Goal: Communication & Community: Answer question/provide support

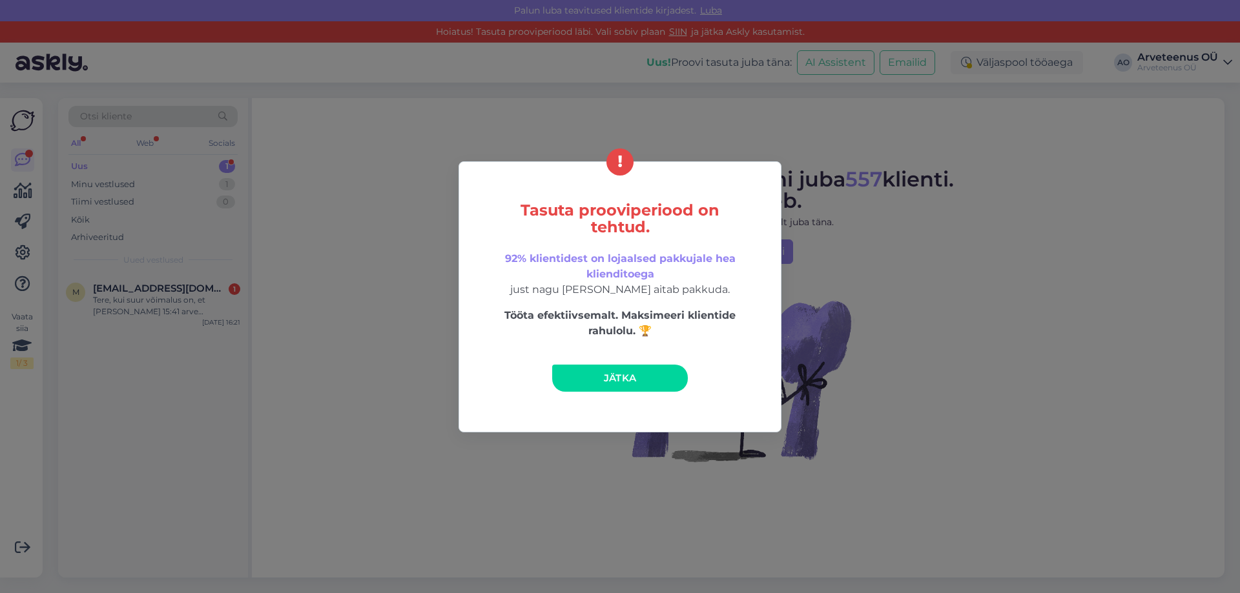
click at [601, 380] on link "Jätka" at bounding box center [620, 378] width 136 height 27
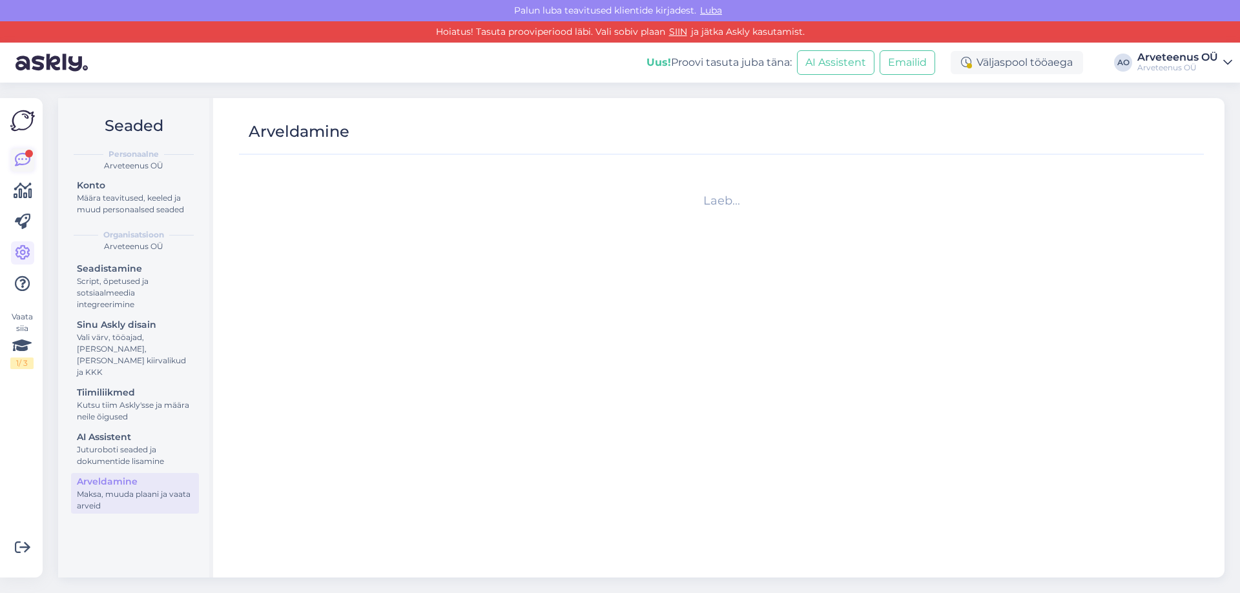
click at [25, 155] on div at bounding box center [29, 154] width 8 height 8
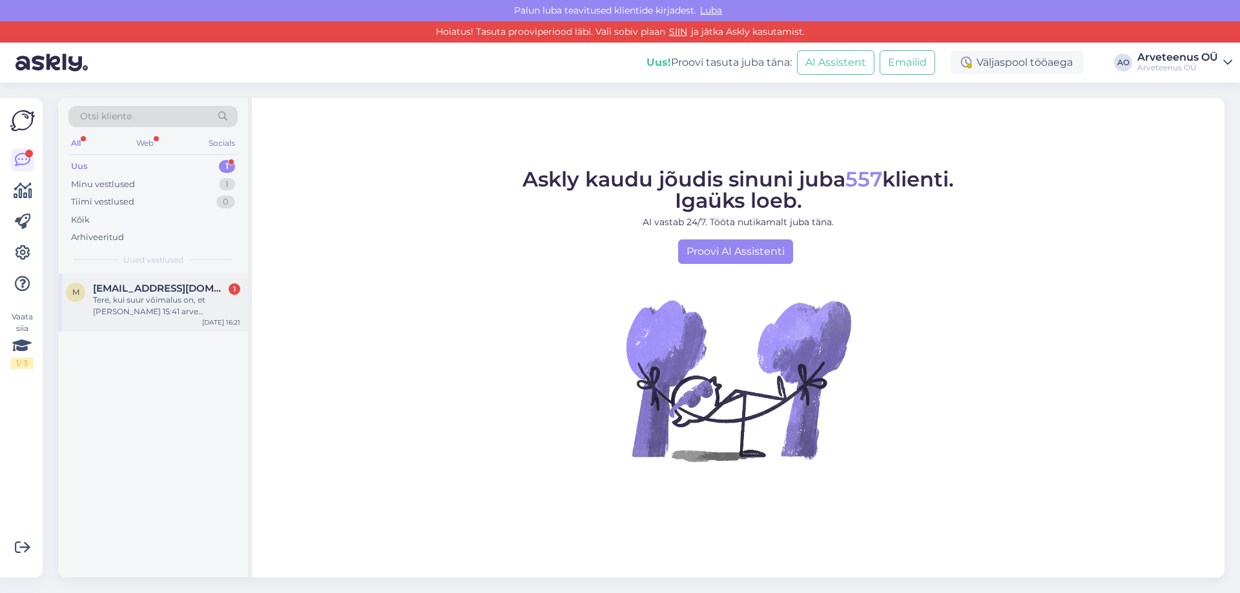
click at [144, 307] on div "Tere, kui suur võimalus on, et [PERSON_NAME] 15:41 arve laekumine teile [PERSON…" at bounding box center [166, 305] width 147 height 23
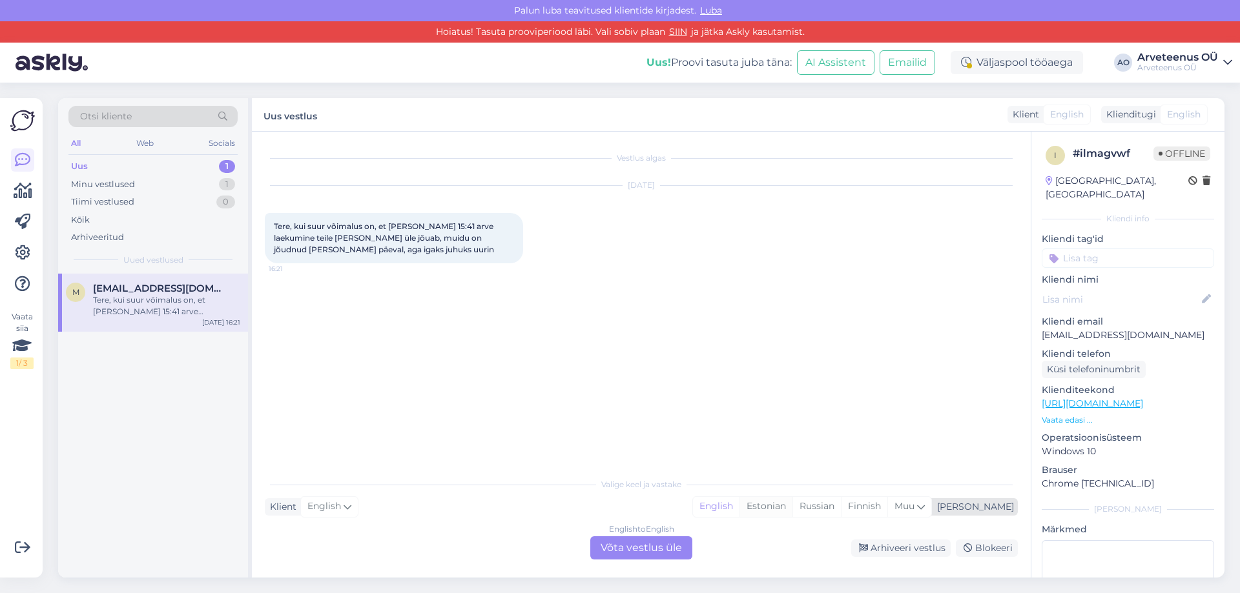
click at [792, 509] on div "Estonian" at bounding box center [765, 506] width 53 height 19
click at [670, 547] on div "English to Estonian Võta vestlus üle" at bounding box center [641, 548] width 102 height 23
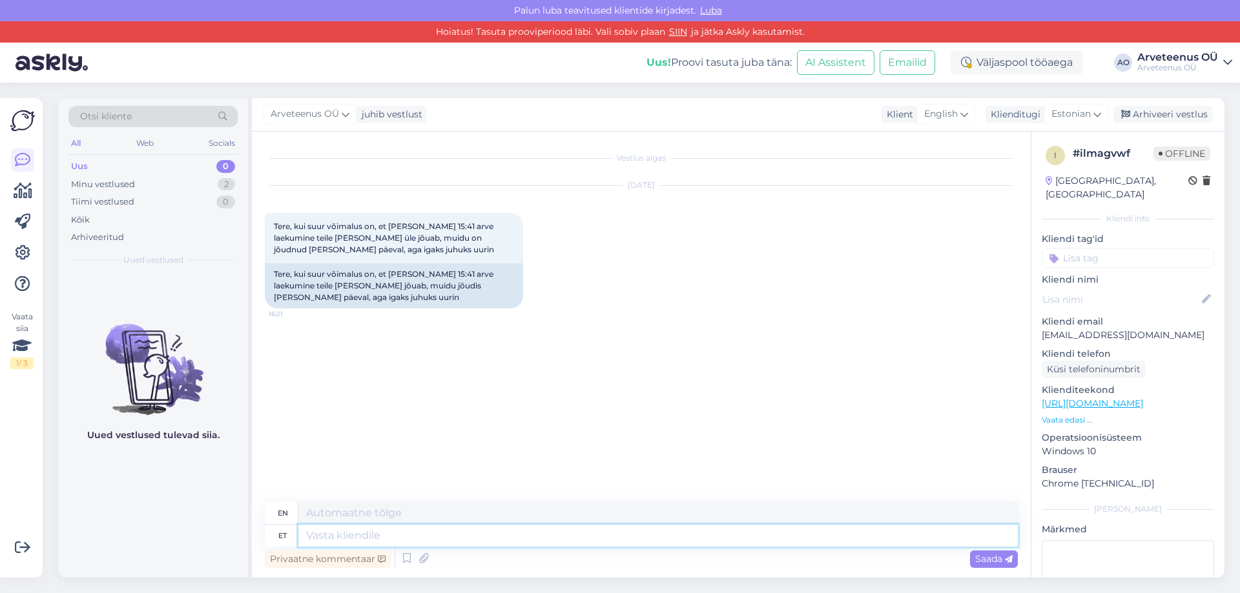
click at [387, 537] on textarea at bounding box center [657, 536] width 719 height 22
click at [382, 537] on textarea at bounding box center [657, 536] width 719 height 22
type textarea "Tere!"
type textarea "Hello!"
type textarea "Tere! Täna"
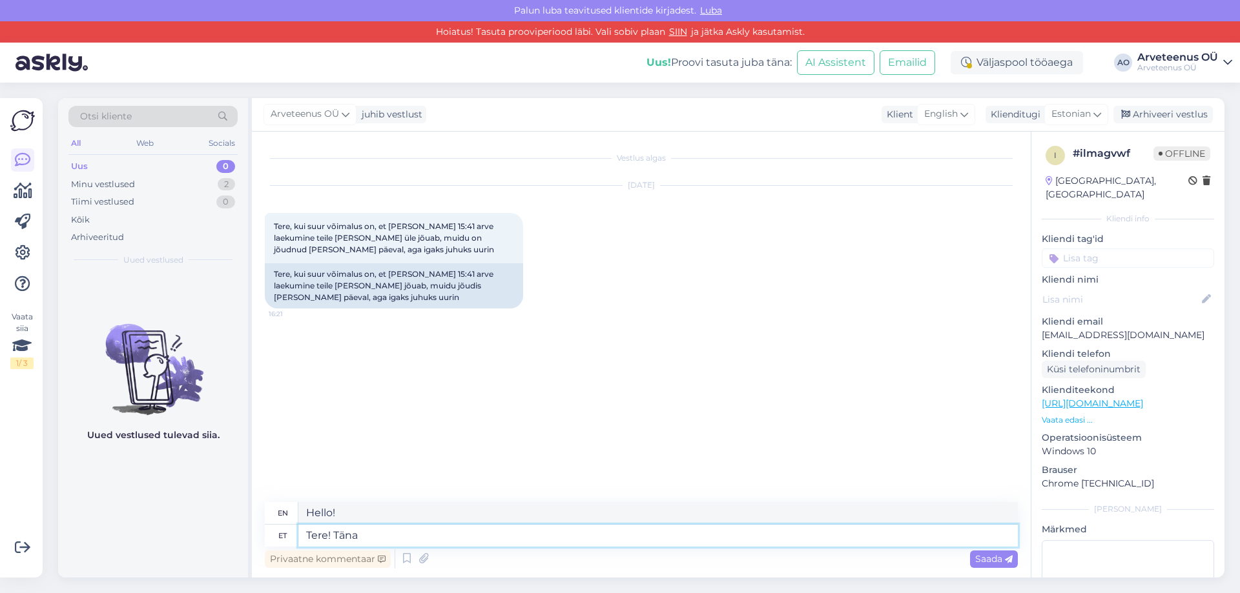
type textarea "Hello! [DATE]"
type textarea "Tere! [PERSON_NAME] on t"
type textarea "Hello! [DATE] is"
type textarea "Tere! [PERSON_NAME] on te"
type textarea "Hello! [DATE] you are"
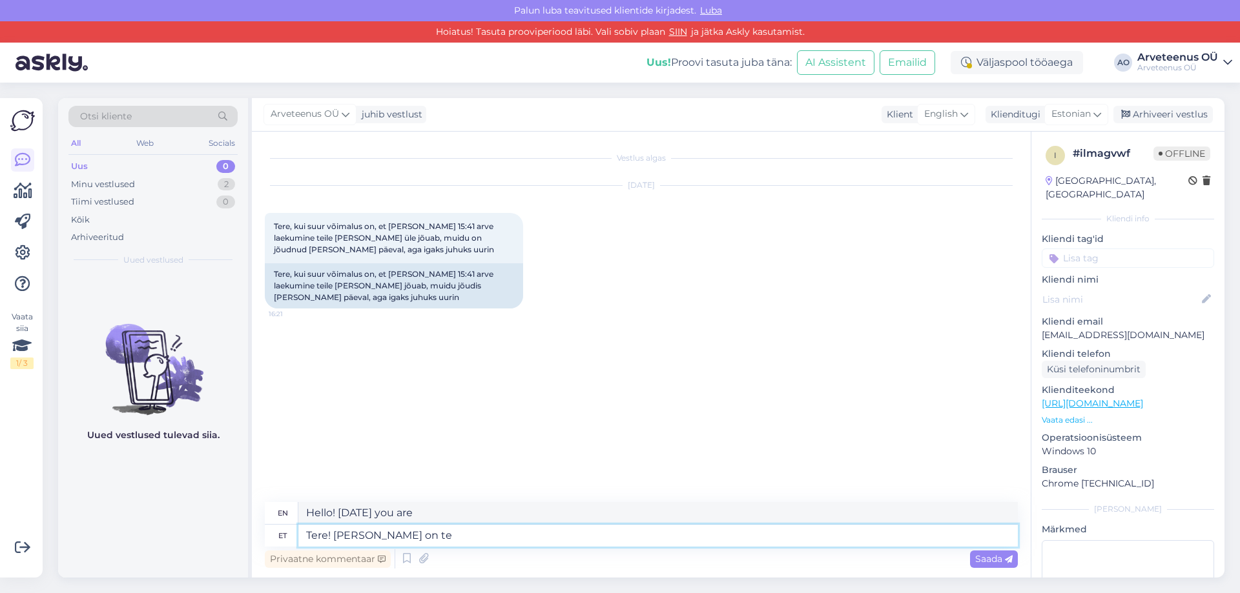
click at [429, 539] on textarea "Tere! [PERSON_NAME] on te" at bounding box center [657, 536] width 719 height 22
click at [411, 536] on textarea "Tere! [PERSON_NAME] on te" at bounding box center [657, 536] width 719 height 22
type textarea "Tere! [GEOGRAPHIC_DATA] on teile"
type textarea "Hello! [DATE] is for you"
type textarea "Tere! [PERSON_NAME] on teile väljamak"
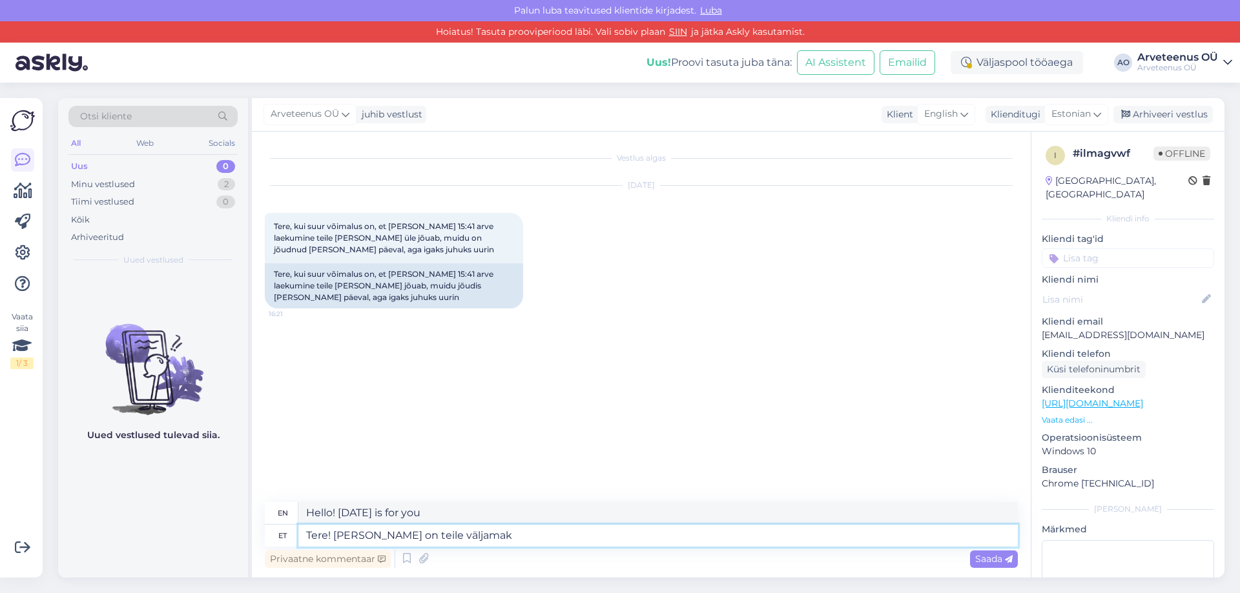
type textarea "Hello! [DATE] is your day!"
type textarea "Tere! [PERSON_NAME] on teile väljamakse t"
type textarea "Hello! [DATE] is your payout."
type textarea "Tere! [PERSON_NAME] on teile väljamakse tehtud, s"
type textarea "Hello! You have been paid [DATE]."
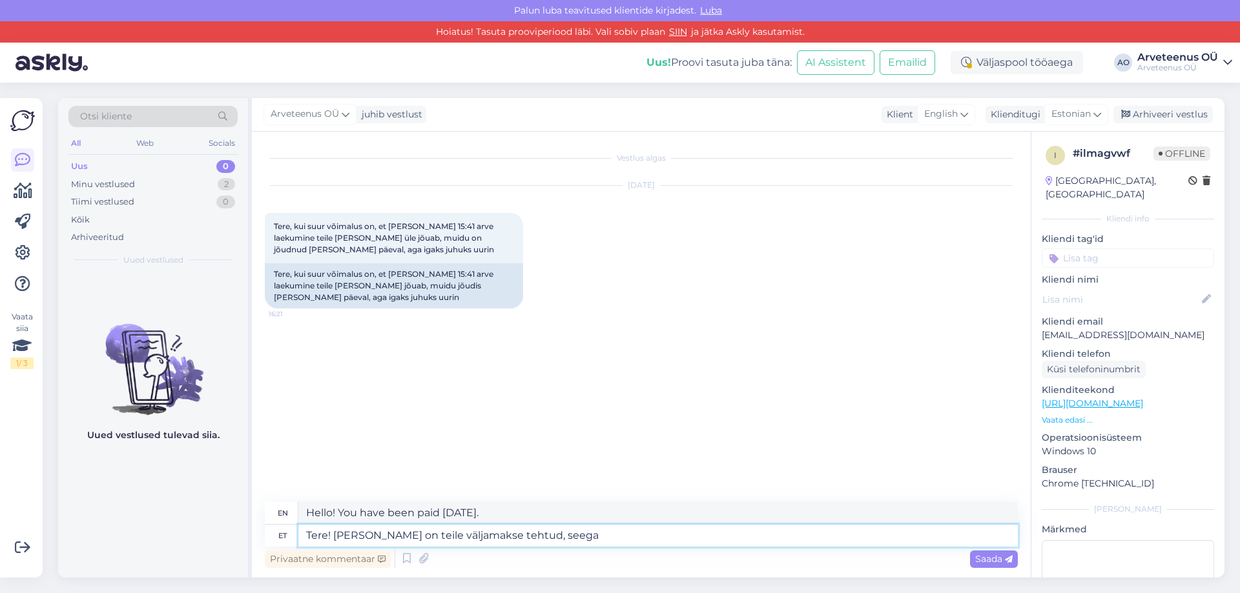
type textarea "Tere! [PERSON_NAME] on teile väljamakse tehtud, seega"
type textarea "Hello! You have been paid [DATE],"
type textarea "Tere! [PERSON_NAME] on teile väljamakse tehtud, seega pe"
type textarea "Hello! You have been paid out [DATE], so"
type textarea "Tere! [PERSON_NAME] on teile väljamakse tehtud, seega peaks"
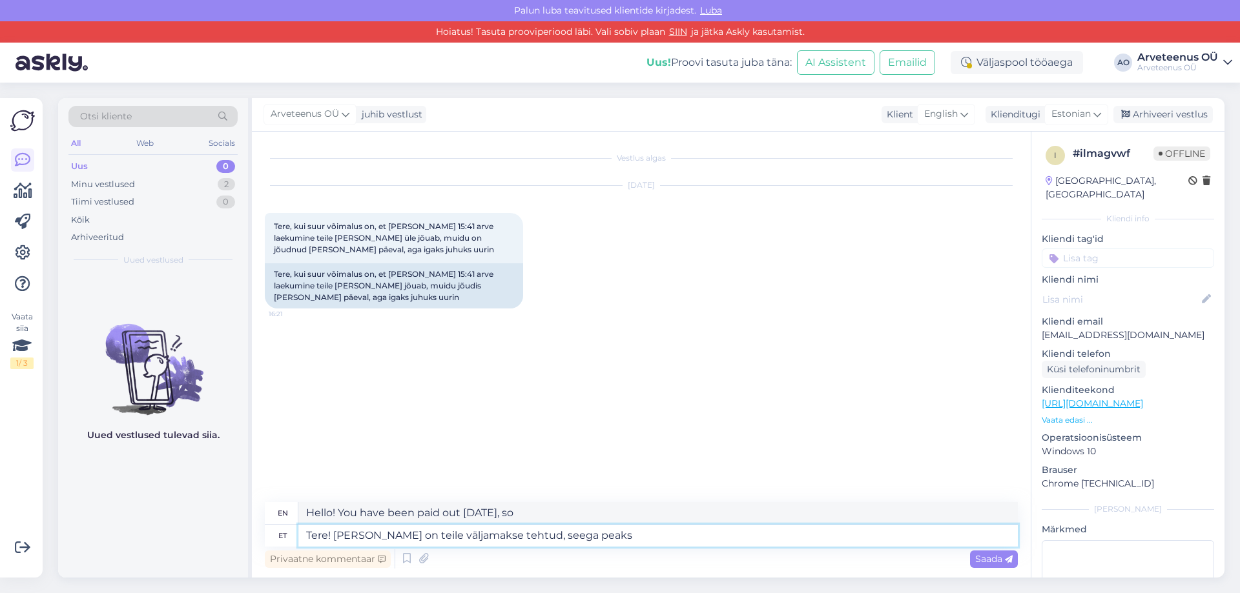
type textarea "Hello! You have been paid out [DATE], so you should"
type textarea "Tere! [PERSON_NAME] on teile väljamakse tehtud, seega peaks [PERSON_NAME]-homme…"
type textarea "Hello! You have been paid out [DATE], so you should receive your payment [DATE]…"
type textarea "Tere! [PERSON_NAME] on teile väljamakse tehtud, seega peaks [PERSON_NAME]-homme…"
type textarea "Hello! You have been paid out [DATE], so you should receive your payment [DATE]…"
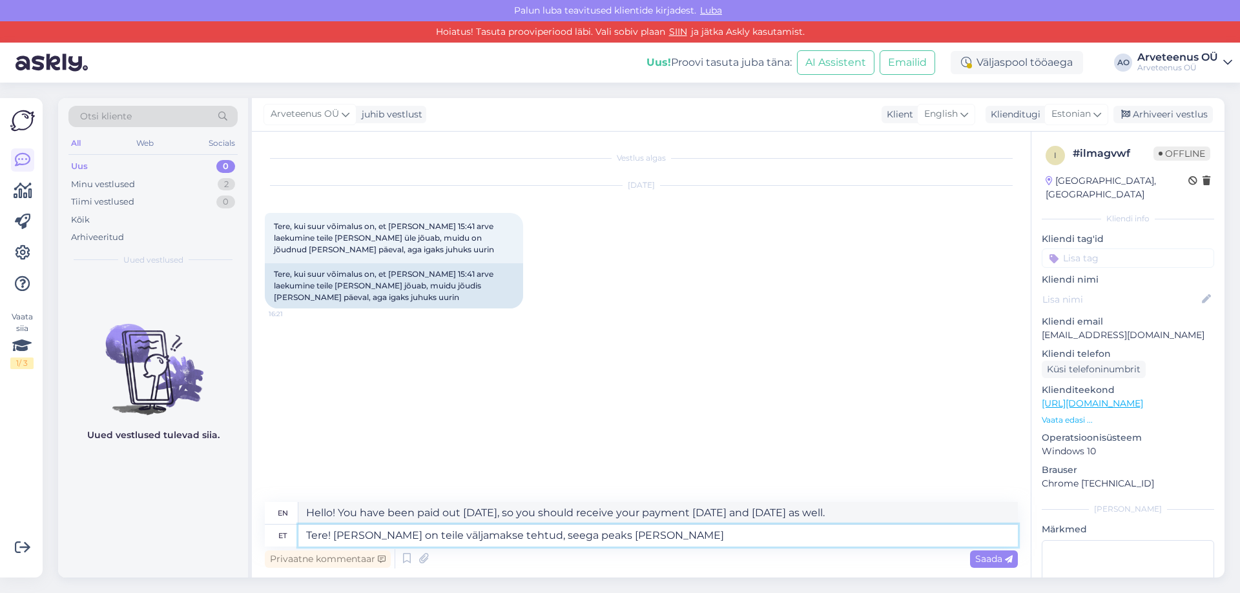
type textarea "Tere! [PERSON_NAME] on teile väljamakse tehtud, seega peaks tän"
type textarea "Hello! You have been paid out [DATE], so you should receive your payment [DATE]…"
type textarea "Tere! [PERSON_NAME] on teile väljamakse tehtud, s"
type textarea "Hello! You have been paid out [DATE], so you should"
type textarea "Tere! [PERSON_NAME] on teile väljamakse tehtud,"
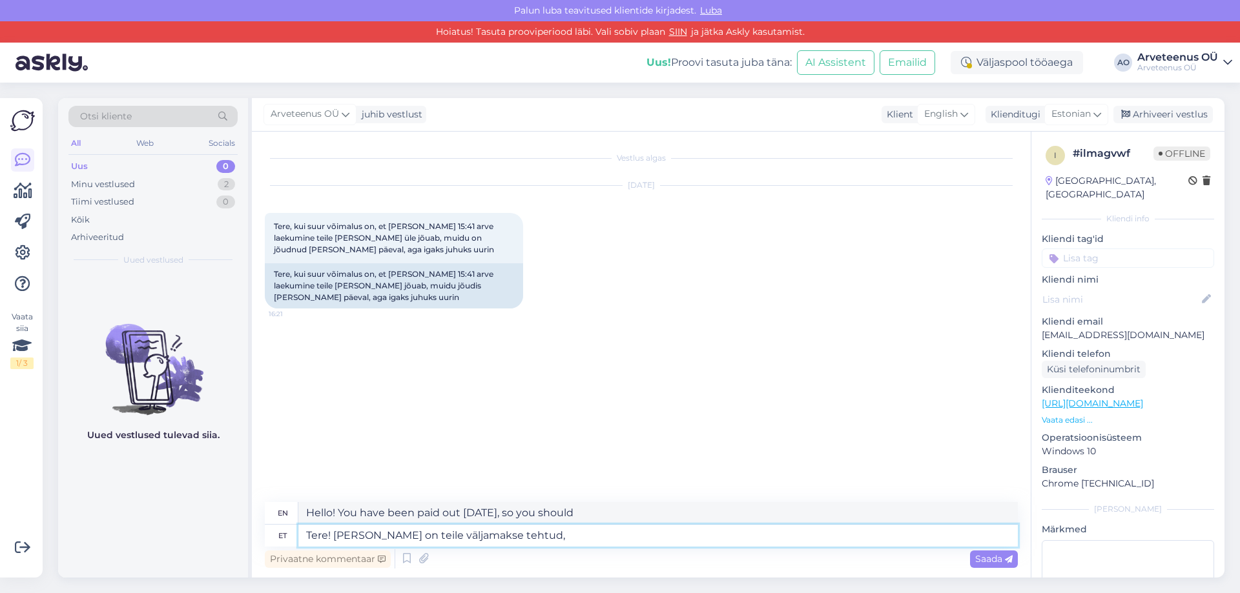
type textarea "Hello! You have been paid out [DATE], so"
type textarea "Tere! [PERSON_NAME] on teile väljamakse tehtud,"
type textarea "Hello! You have been paid [DATE],"
type textarea "Tere! [PERSON_NAME] on teile väljamakse tehtud."
type textarea "Hello! You have been paid out [DATE]."
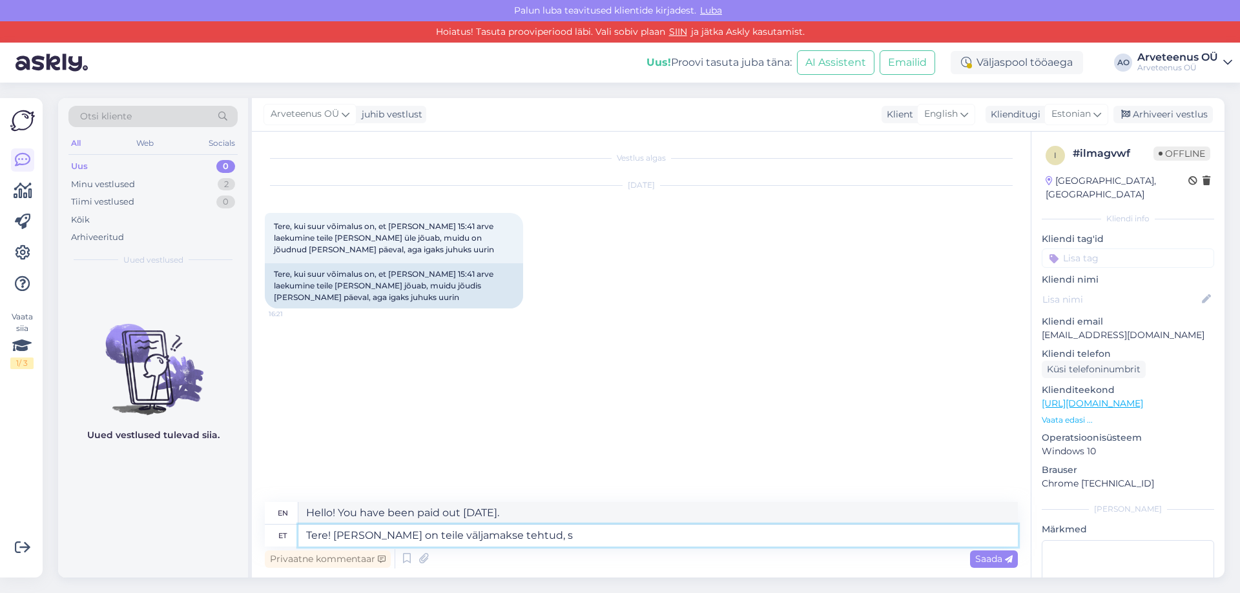
type textarea "Tere! [PERSON_NAME] on teile väljamakse tehtud, se"
type textarea "Hello! You have been paid [DATE],"
type textarea "Tere! [PERSON_NAME] on teile väljamakse tehtud, seega"
type textarea "Hello! You have been paid out [DATE], so"
type textarea "Tere! [PERSON_NAME] on teile väljamakse tehtud,"
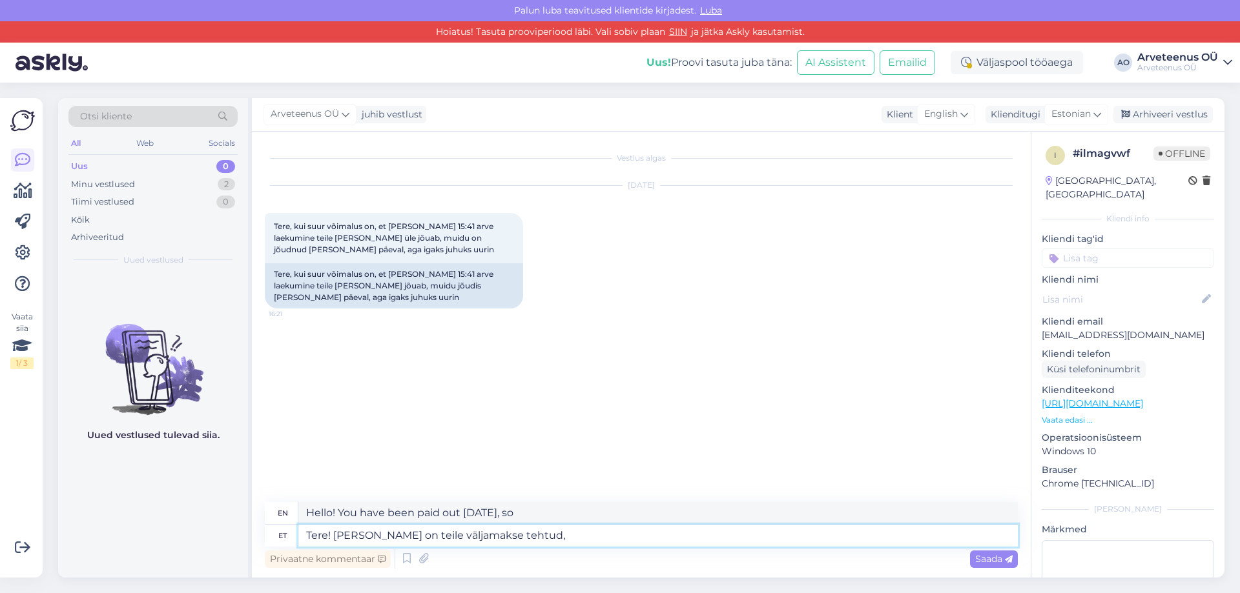
type textarea "Hello! You have been paid [DATE],"
type textarea "Tere! [PERSON_NAME] on teile väljamakse tehtud."
type textarea "Hello! You have been paid [DATE]."
type textarea "Tere! [PERSON_NAME] on teile väljamakse tehtud."
type textarea "Hello! You have been paid out [DATE]."
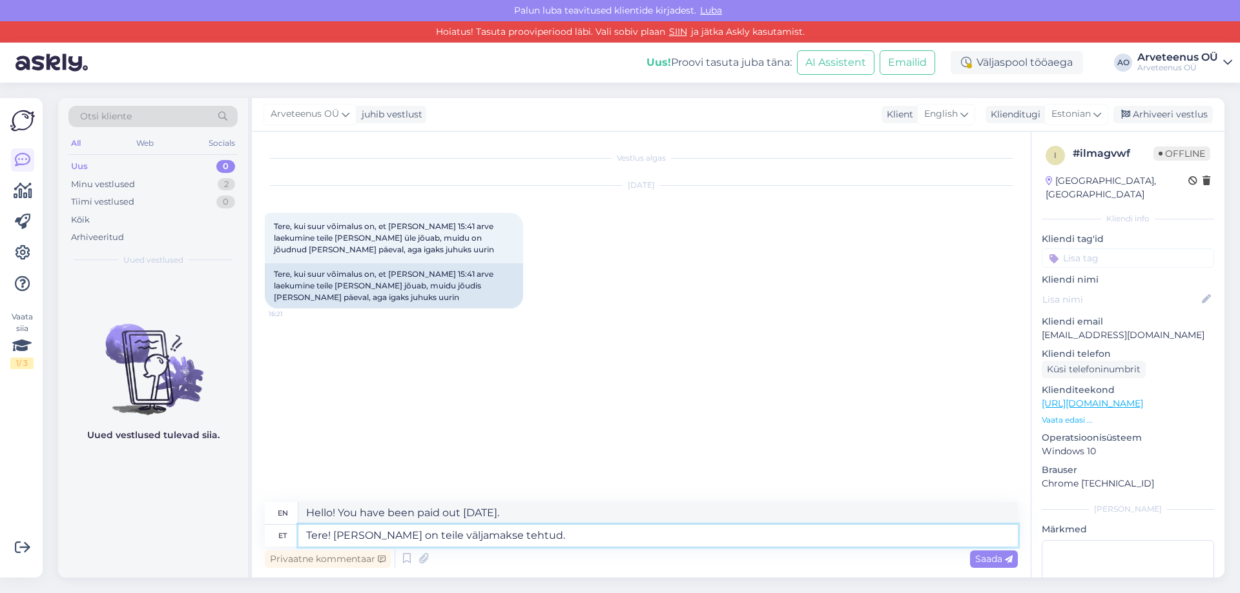
click at [398, 535] on textarea "Tere! [PERSON_NAME] on teile väljamakse tehtud." at bounding box center [657, 536] width 719 height 22
click at [362, 538] on textarea "Tere! [PERSON_NAME] on teile väljamakse tehtud." at bounding box center [657, 536] width 719 height 22
type textarea "Tere! [PERSON_NAME] pealon teile väljamakse tehtud."
type textarea "Hello! Your payout should be made [DATE]."
type textarea "Tere! [PERSON_NAME] on teile väljamakse tehtud."
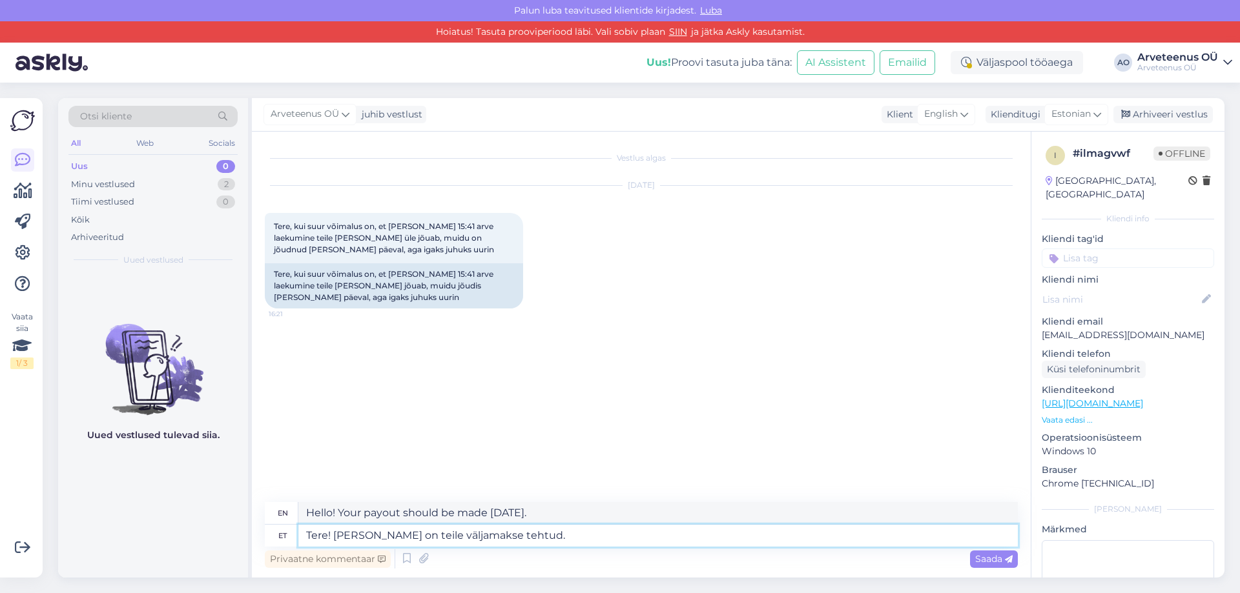
type textarea "Hello! I have made a payment to you [DATE]."
type textarea "Tere! [PERSON_NAME] kon teile väljamakse tehtud."
type textarea "Hello! You have been paid out as of [DATE]."
type textarea "Tere! [PERSON_NAME] [PERSON_NAME] teile väljamakse tehtud."
type textarea "Hello! Your payment was made [DATE]."
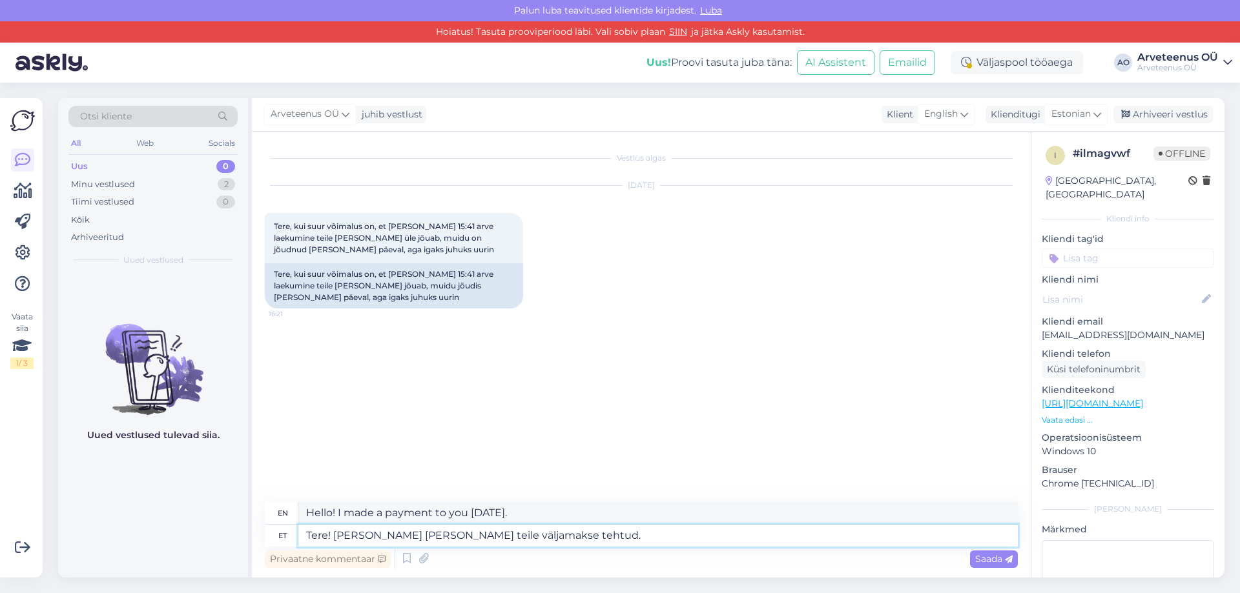
type textarea "Tere! [PERSON_NAME] [PERSON_NAME] teile väljamakse tehtud."
type textarea "Hello! I have made a payment to you [DATE]."
type textarea "Tere! [PERSON_NAME] kellaon teile väljamakse tehtud."
type textarea "Hello! Your payment was made [DATE] after 10am."
type textarea "Tere! [PERSON_NAME] [PERSON_NAME] on teile väljamakse tehtud."
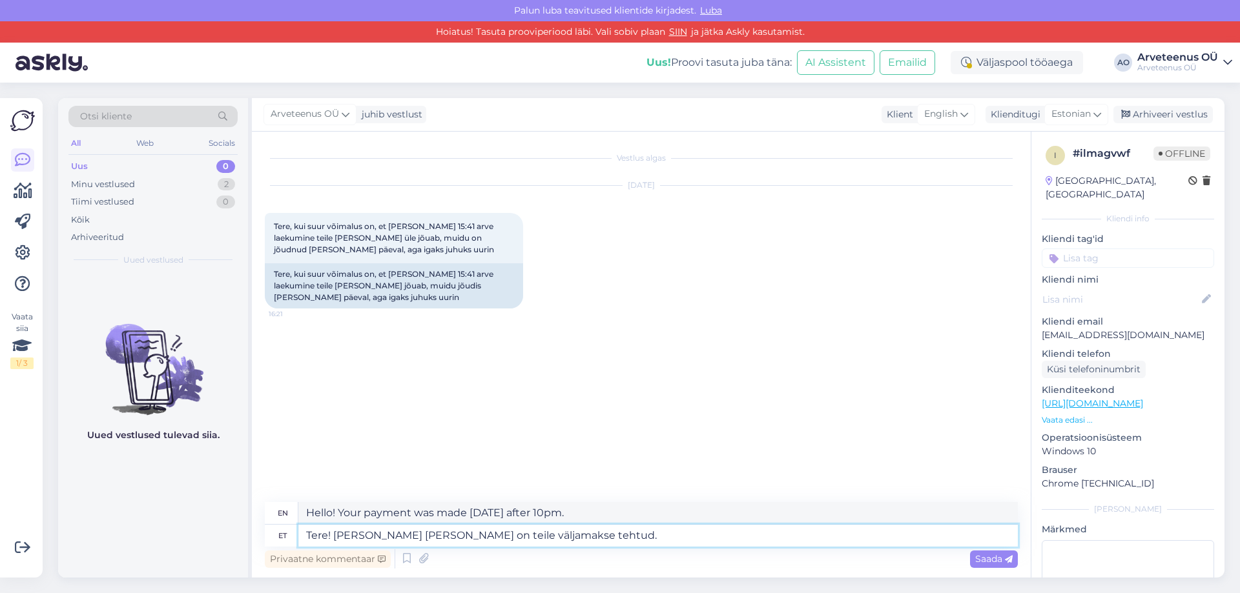
type textarea "Hello! Your payout has been made [DATE] after 10am."
type textarea "Tere! [PERSON_NAME] [PERSON_NAME] 16on teile väljamakse tehtud."
type textarea "Hello! Your payment was made [DATE] after 1am."
type textarea "Tere! [PERSON_NAME] [PERSON_NAME] 16 on teile väljamakse tehtud."
click at [591, 537] on textarea "Tere! [PERSON_NAME] [PERSON_NAME] 16 on teile väljamakse tehtud." at bounding box center [657, 536] width 719 height 22
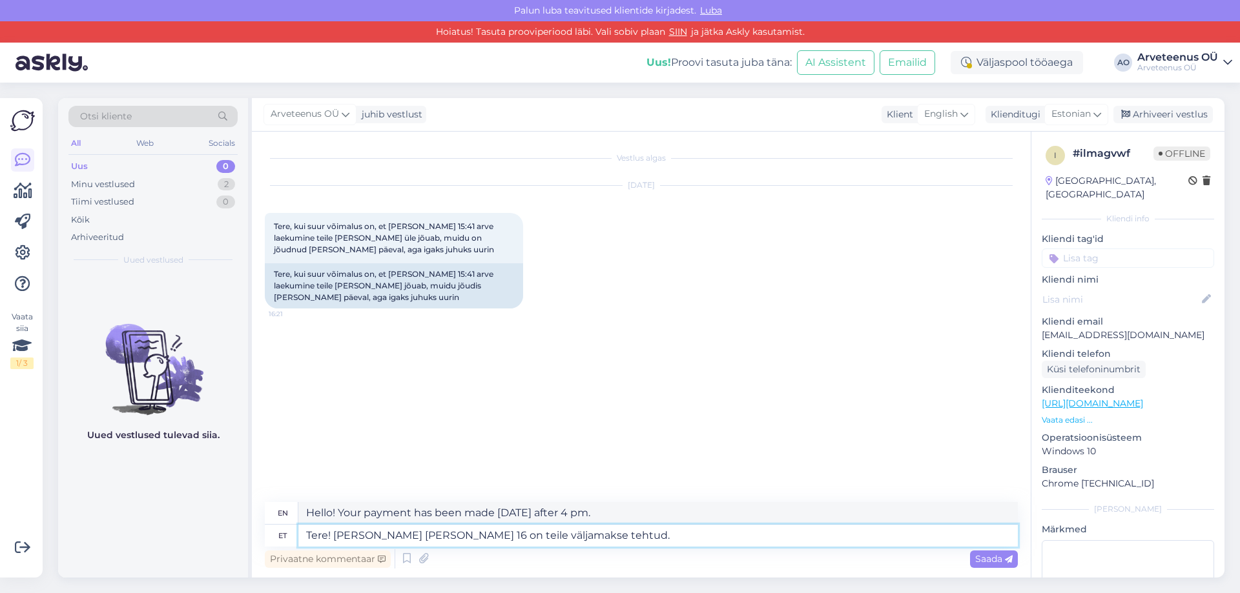
type textarea "Hello! Your payment was made [DATE] after 4 p.m."
type textarea "Tere! [PERSON_NAME] [PERSON_NAME] 16 on teile väljamakse tehtud."
click at [428, 537] on textarea "Tere! [PERSON_NAME] [PERSON_NAME] 16 on teile väljamakse tehtud." at bounding box center [657, 536] width 719 height 22
click at [603, 537] on textarea "Tere! [PERSON_NAME] [PERSON_NAME] 16 on teile väljamakse tehtud." at bounding box center [657, 536] width 719 height 22
click at [1002, 558] on span "Saada" at bounding box center [993, 559] width 37 height 12
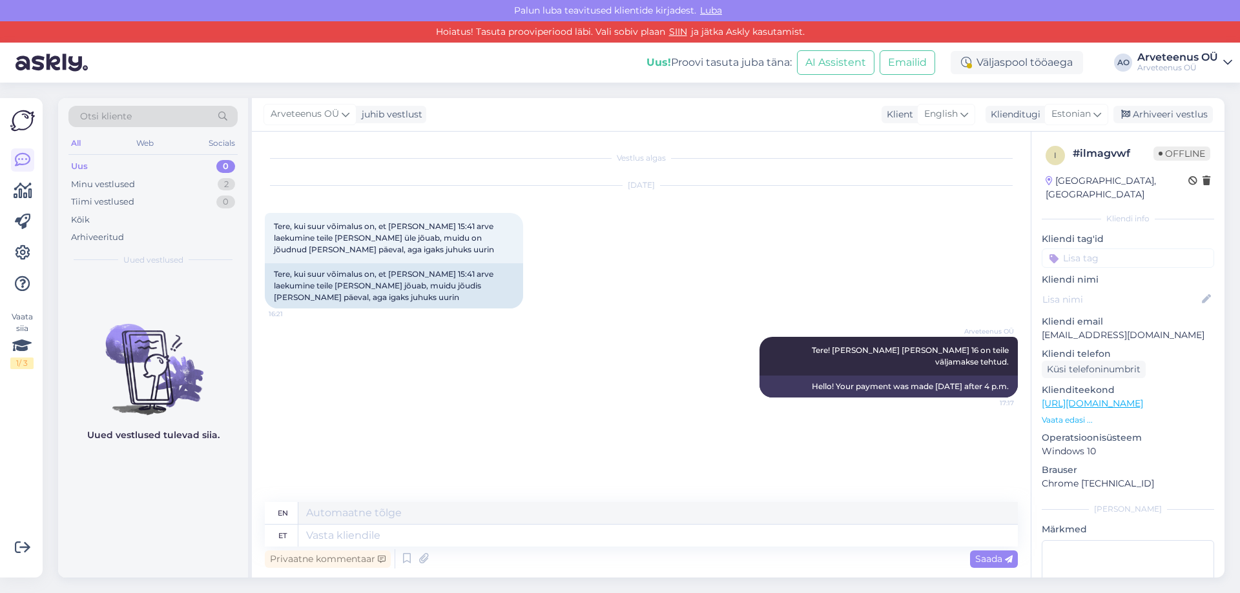
click at [143, 532] on div "Uued vestlused tulevad siia." at bounding box center [153, 426] width 190 height 305
click at [118, 186] on div "Minu vestlused" at bounding box center [103, 184] width 64 height 13
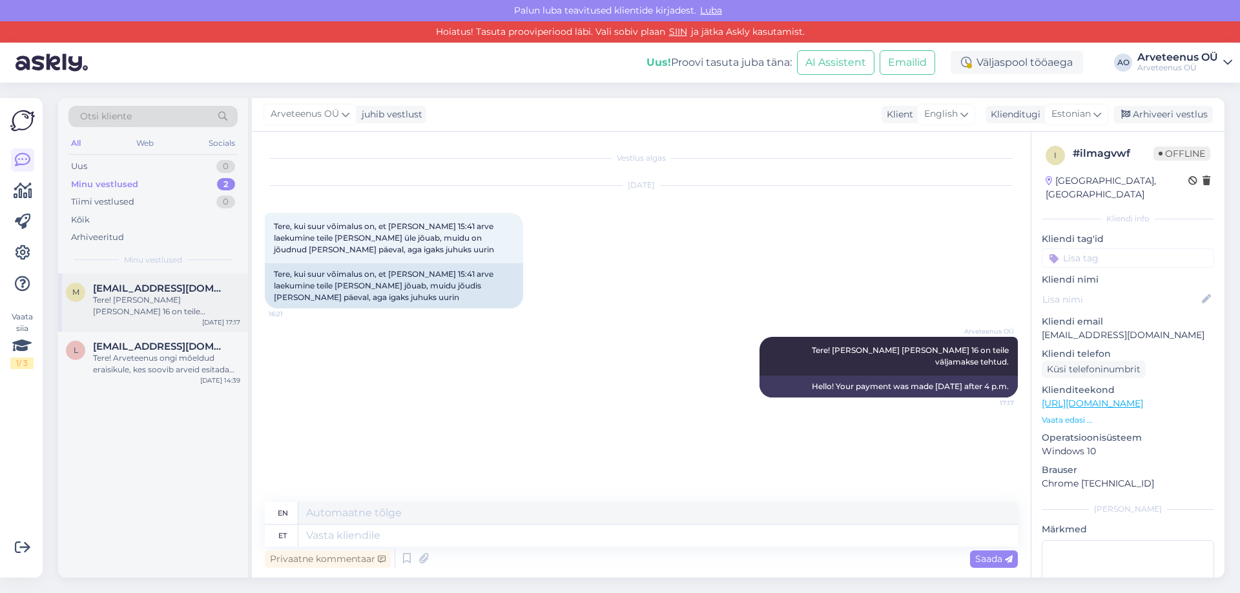
click at [142, 305] on div "Tere! [PERSON_NAME] [PERSON_NAME] 16 on teile väljamakse tehtud." at bounding box center [166, 305] width 147 height 23
click at [131, 365] on div "Tere! Arveteenus ongi mõeldud eraisikule, kes soovib arveid esitada [PERSON_NAM…" at bounding box center [166, 364] width 147 height 23
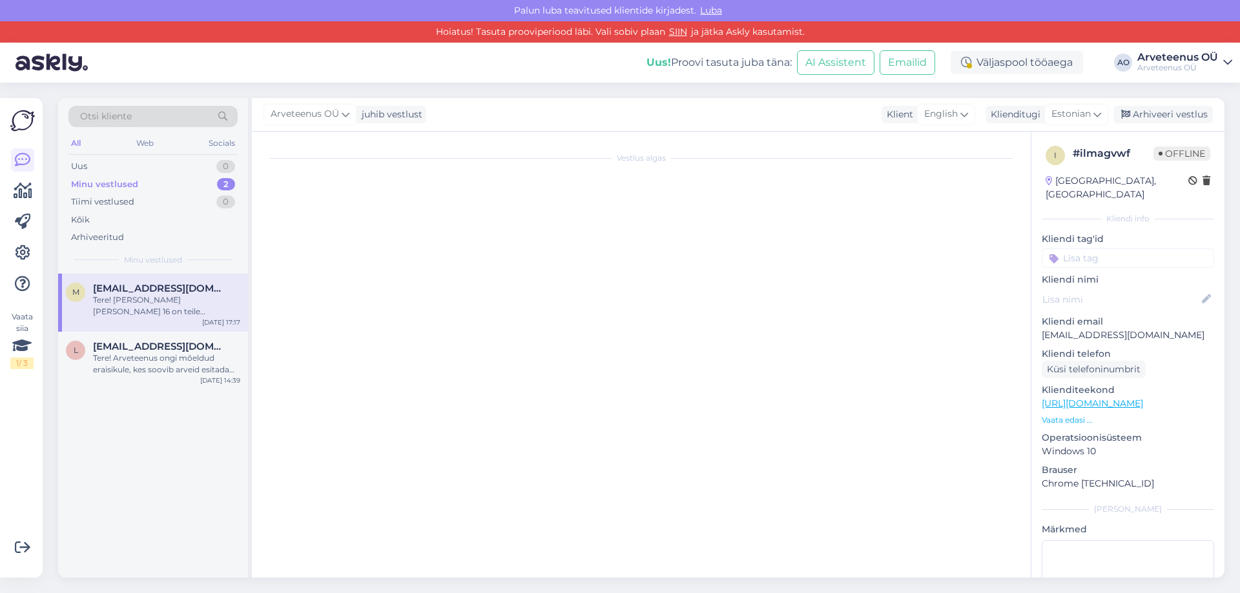
scroll to position [45, 0]
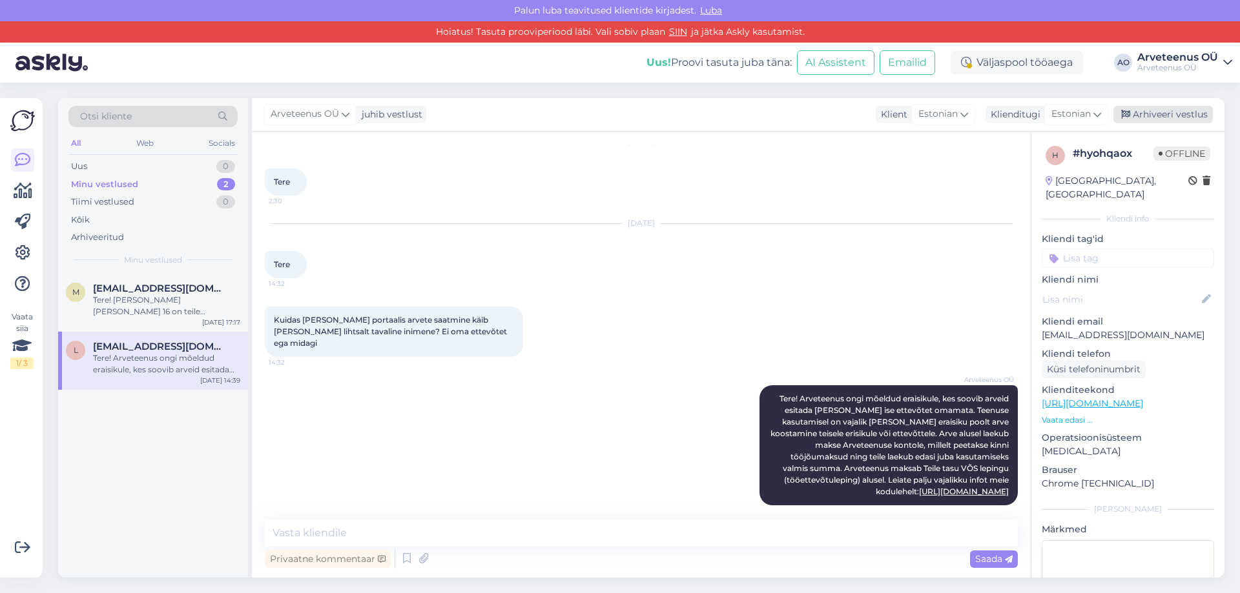
click at [1192, 115] on div "Arhiveeri vestlus" at bounding box center [1162, 114] width 99 height 17
